Goal: Task Accomplishment & Management: Use online tool/utility

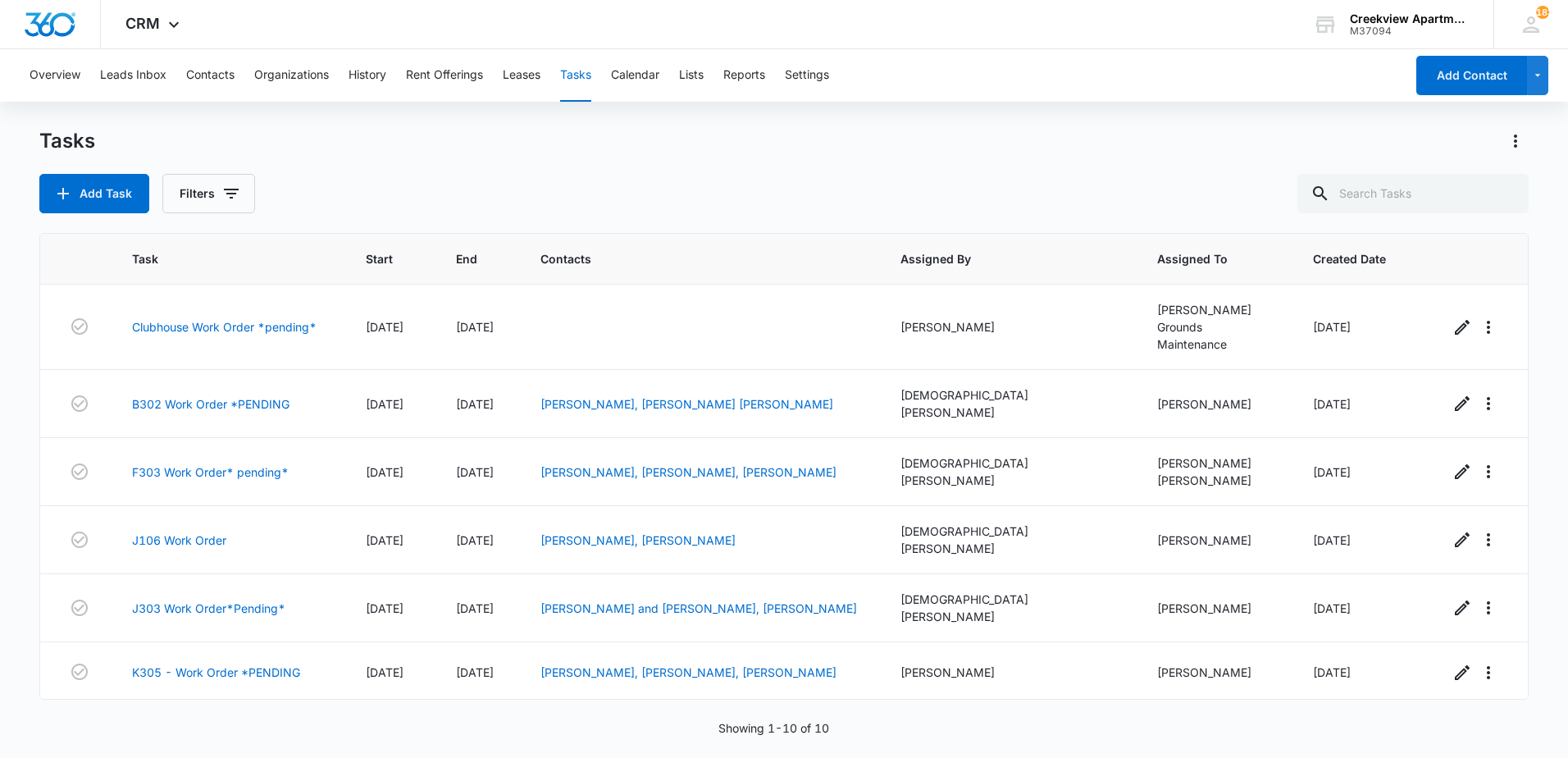
scroll to position [214, 0]
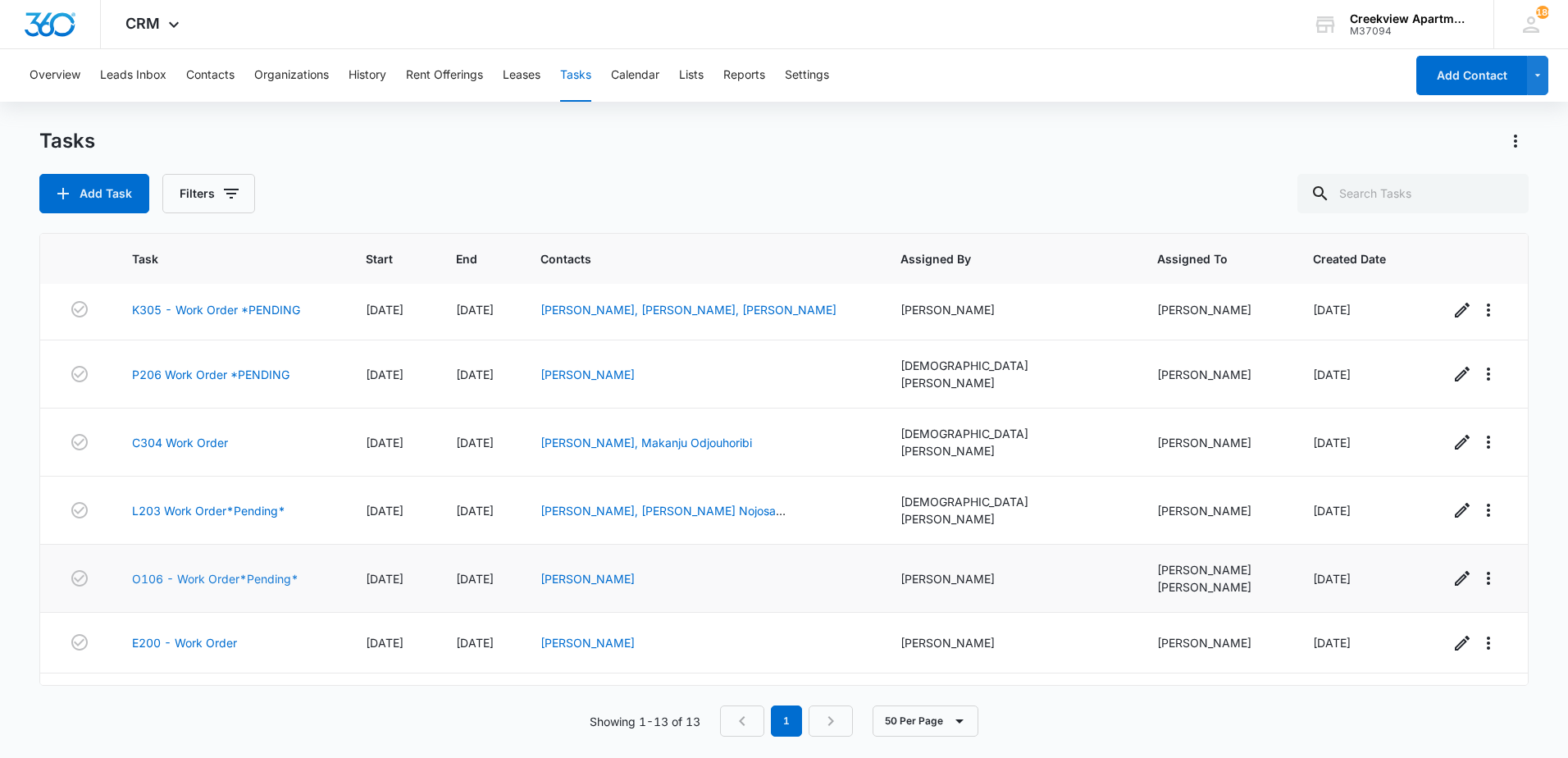
scroll to position [411, 0]
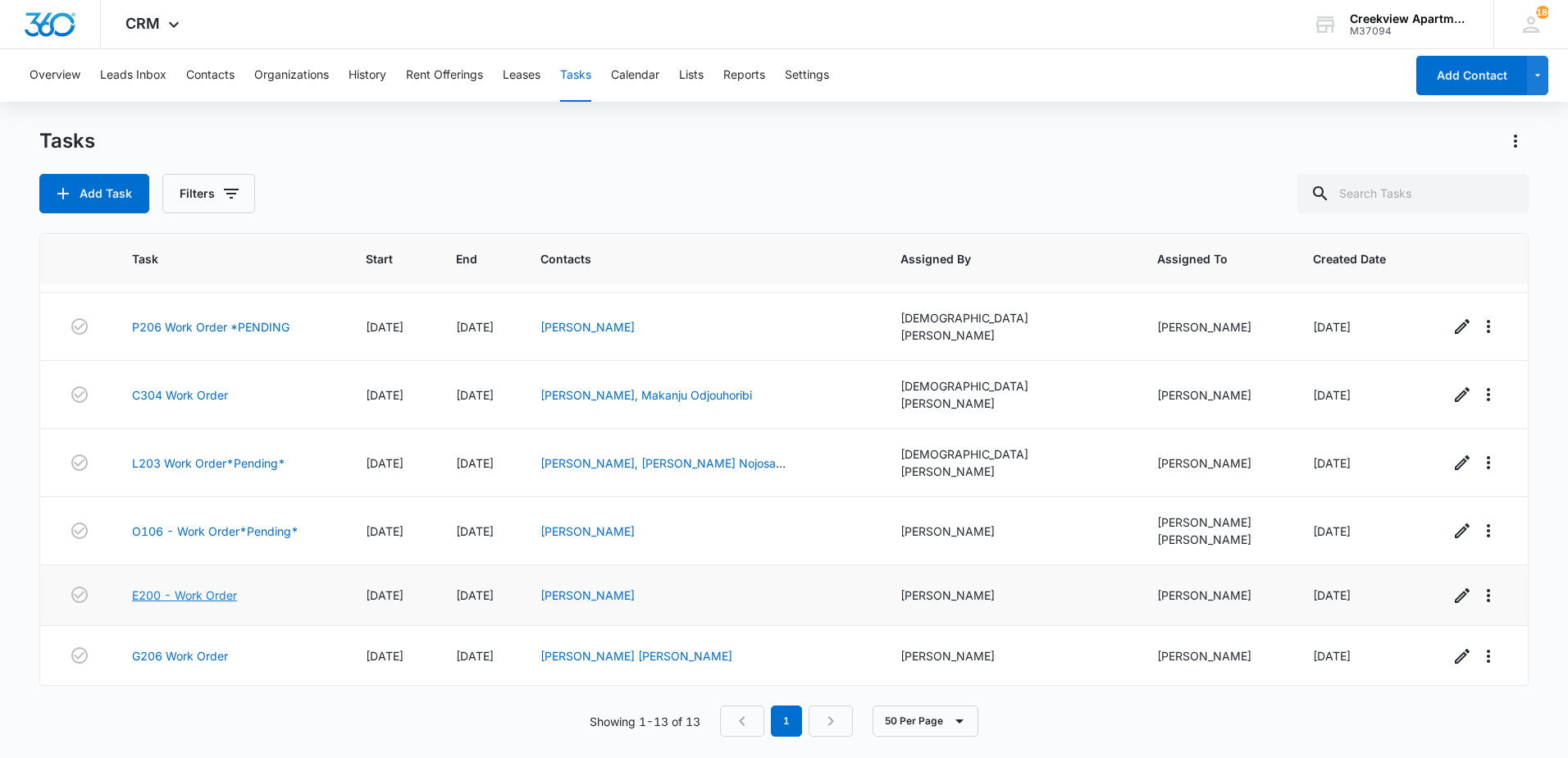
click at [188, 587] on link "E200 - Work Order" at bounding box center [184, 595] width 105 height 17
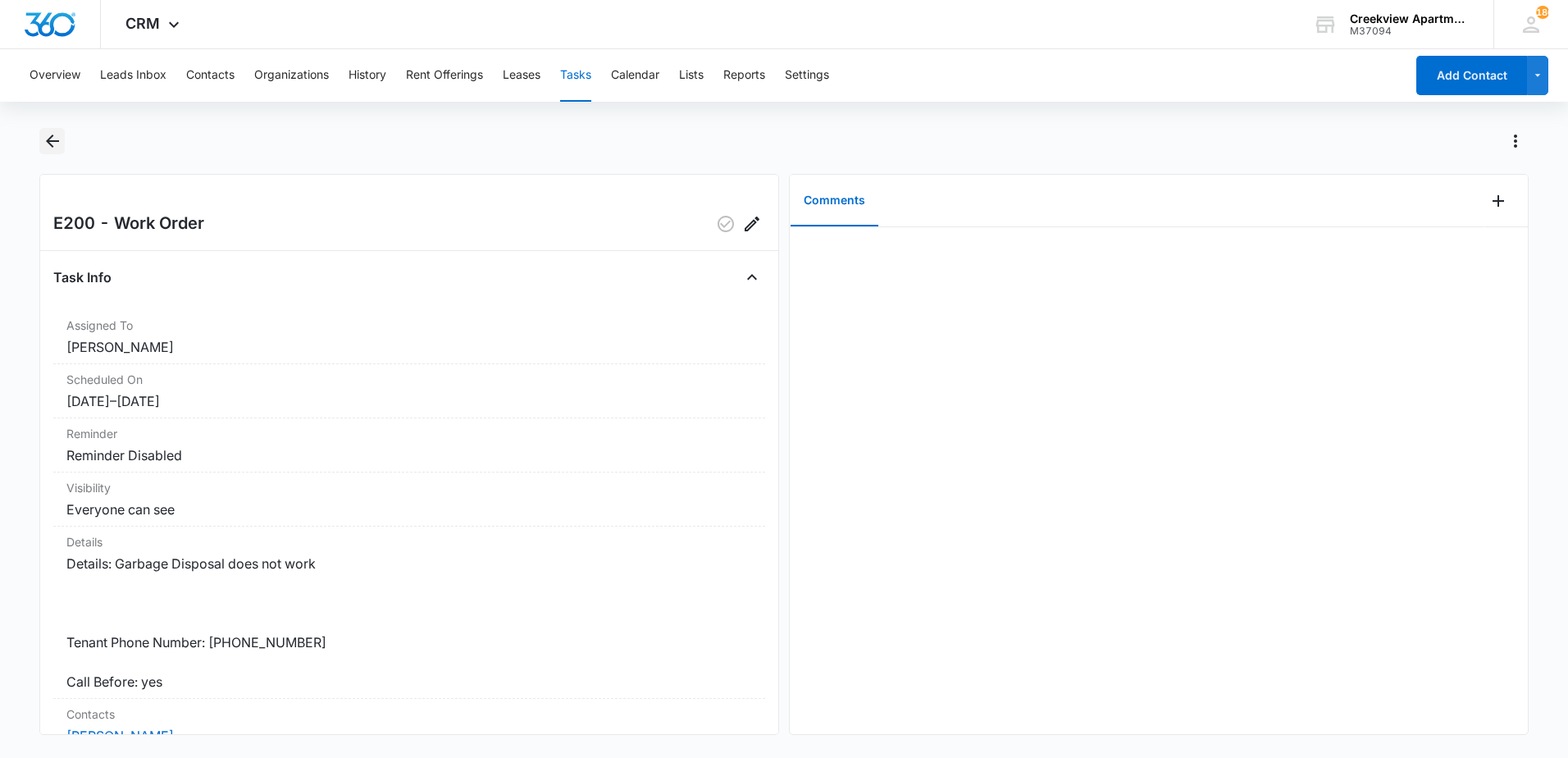
click at [49, 135] on icon "Back" at bounding box center [52, 141] width 20 height 20
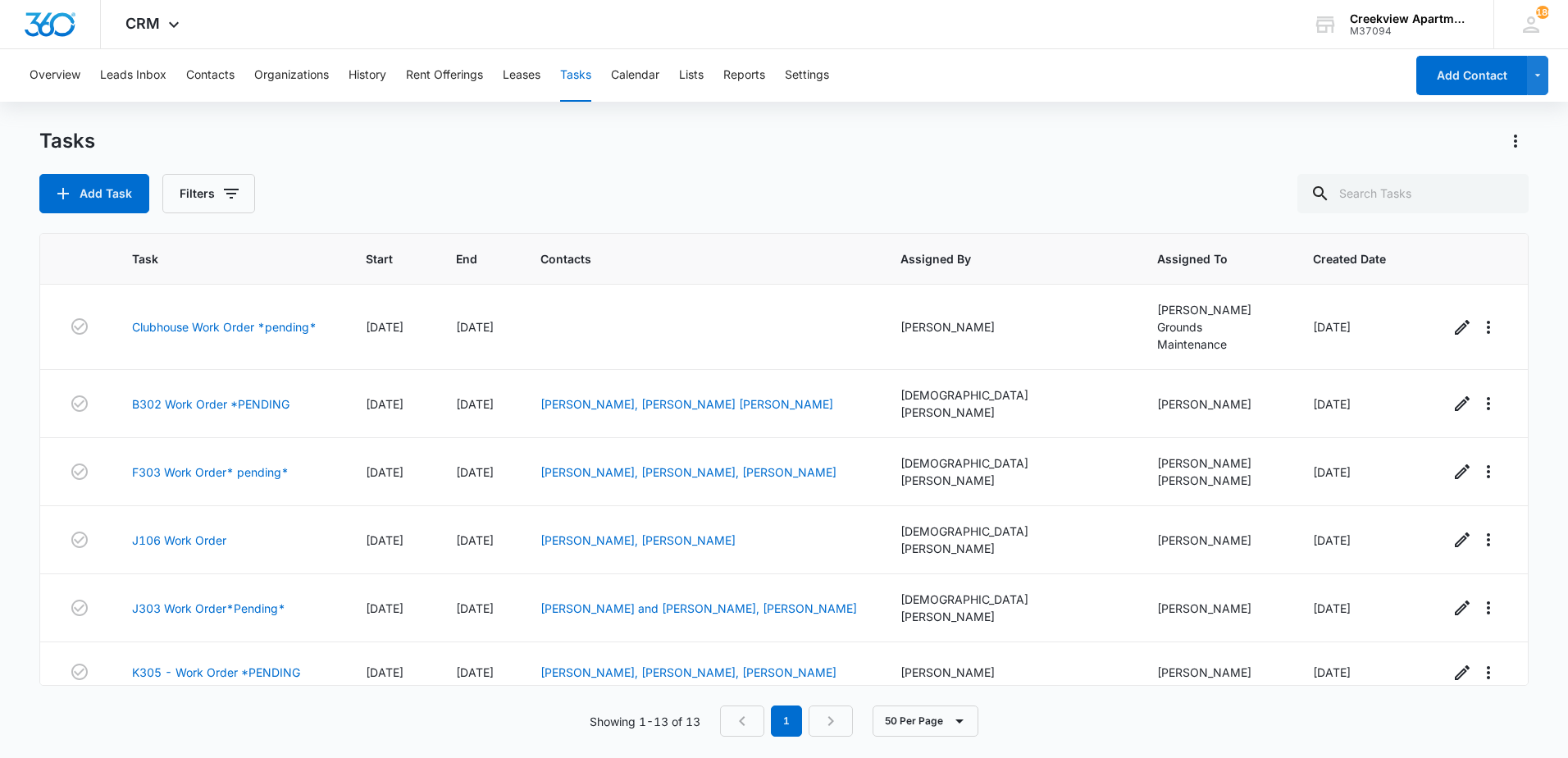
scroll to position [411, 0]
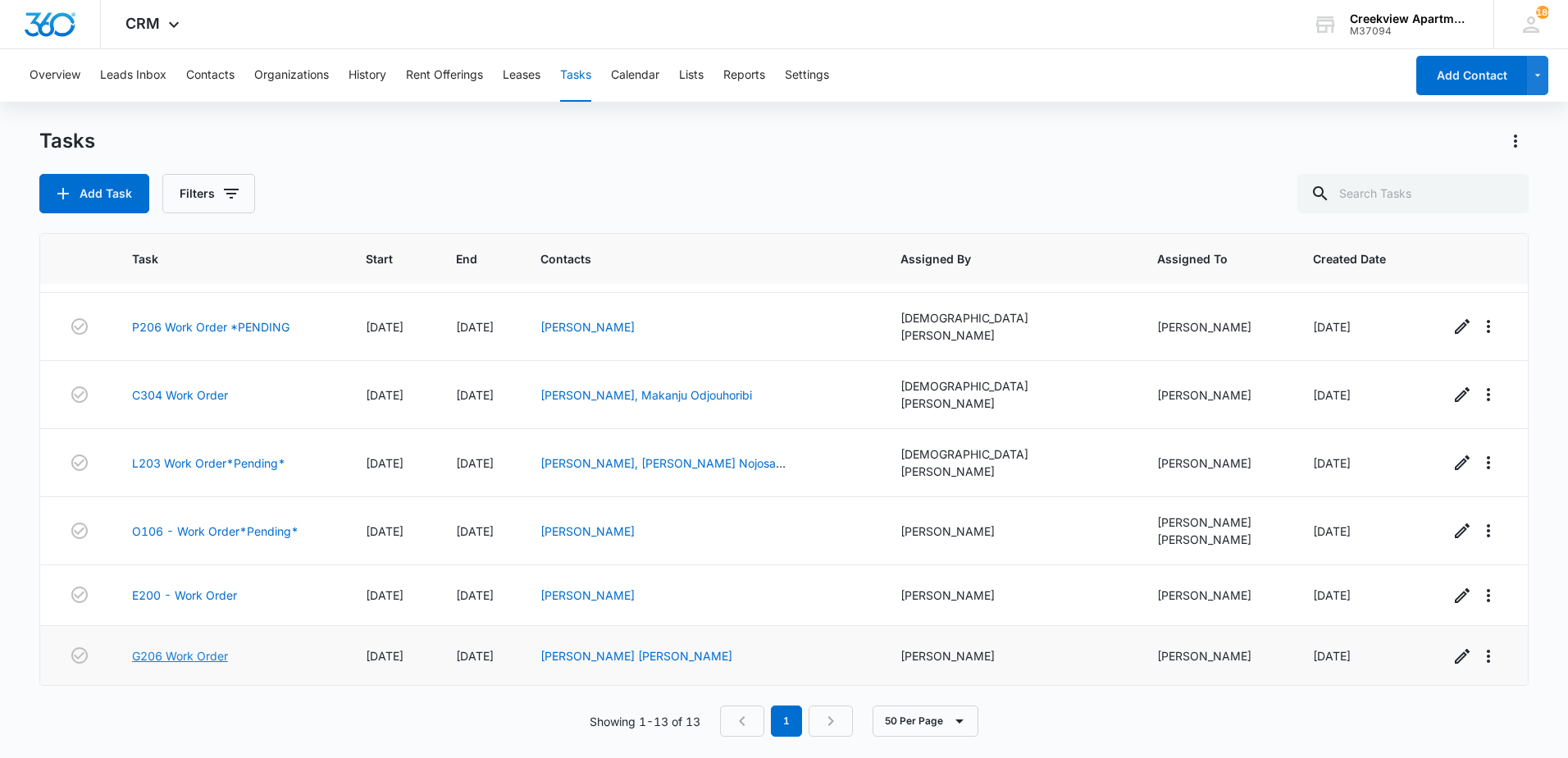
click at [181, 647] on link "G206 Work Order" at bounding box center [180, 656] width 96 height 17
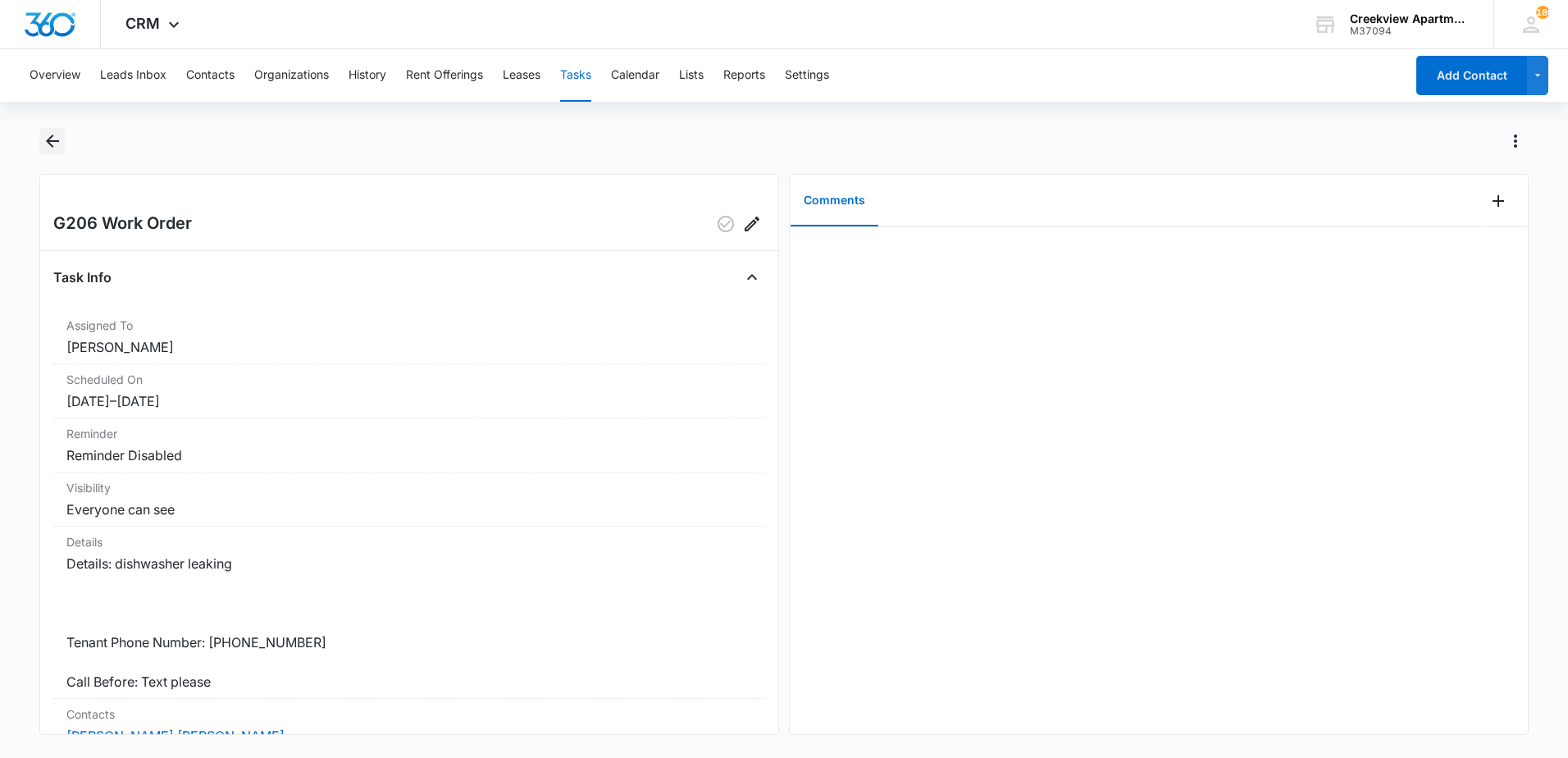
click at [57, 144] on icon "Back" at bounding box center [52, 141] width 20 height 20
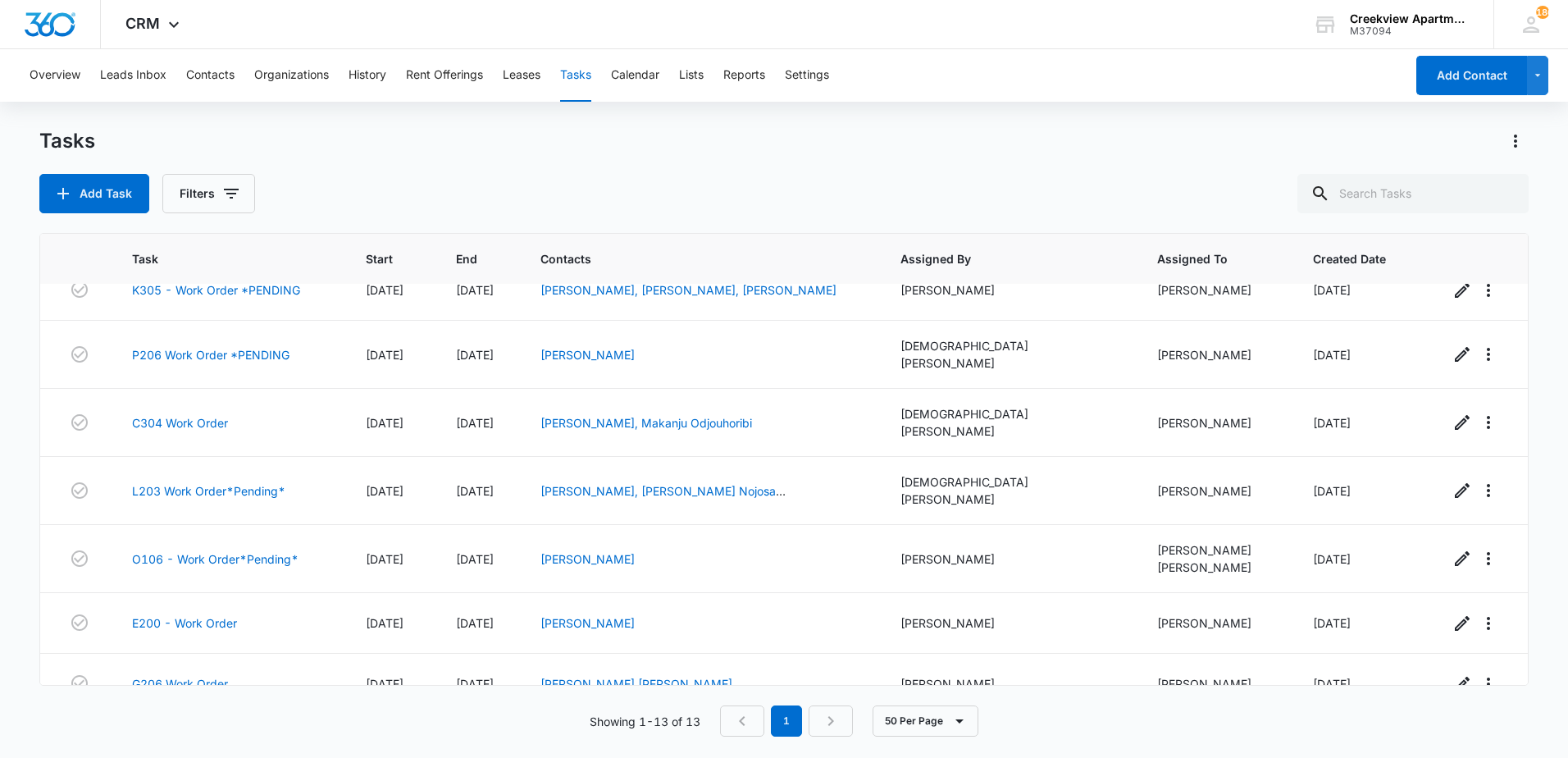
scroll to position [411, 0]
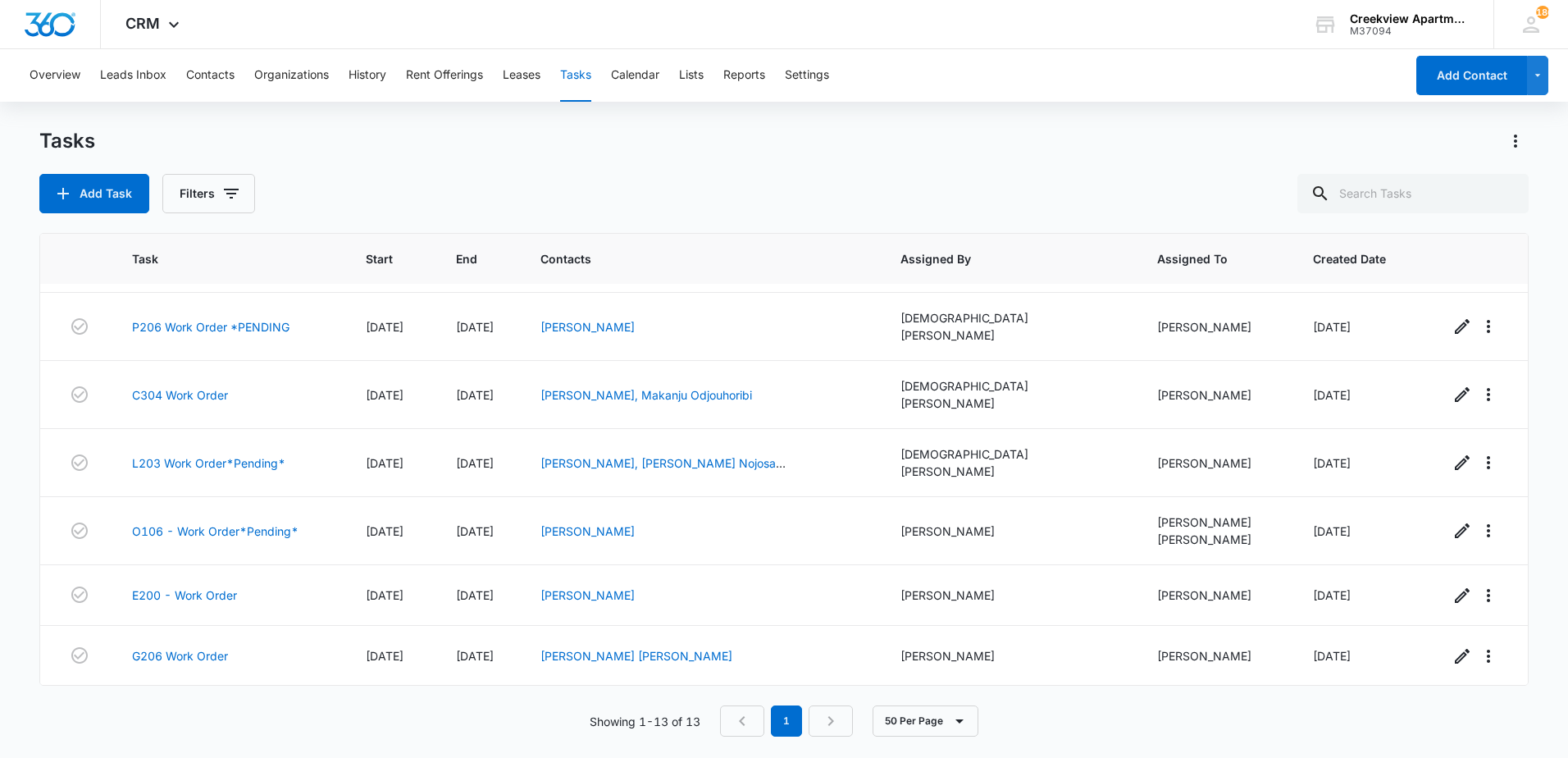
click at [166, 708] on link "P101 - Work Order" at bounding box center [185, 716] width 106 height 17
